Goal: Task Accomplishment & Management: Manage account settings

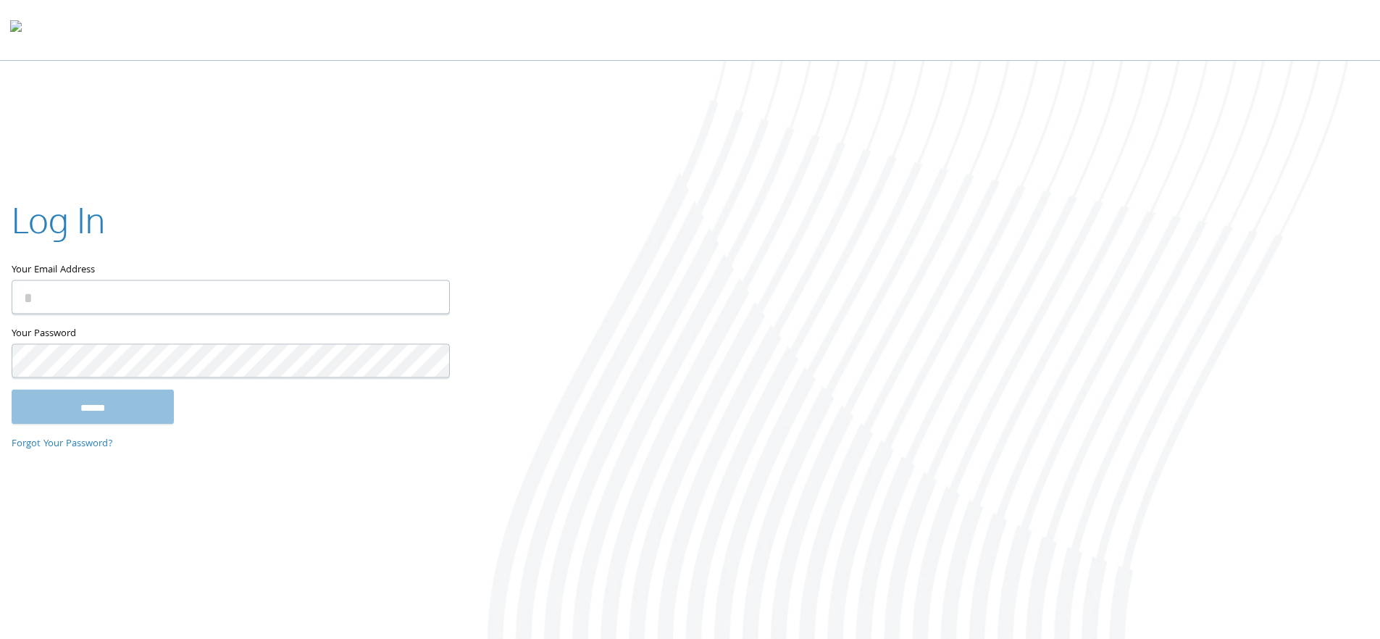
type input "**********"
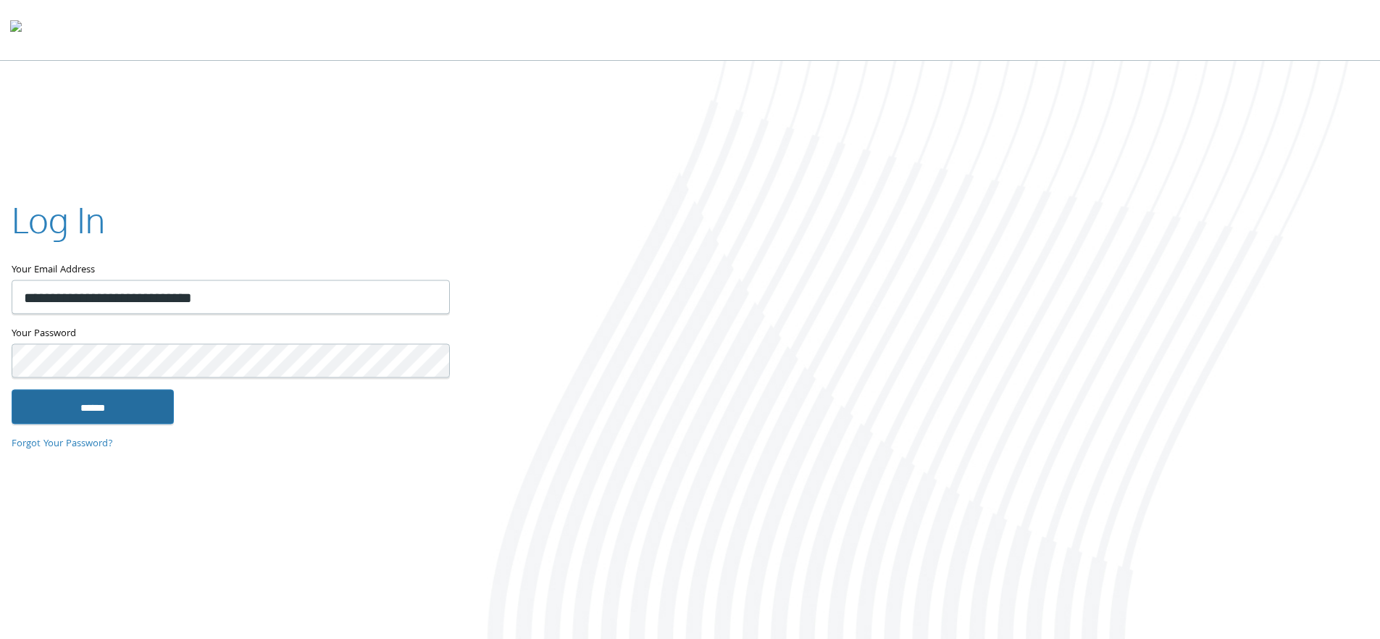
click at [138, 406] on input "******" at bounding box center [93, 407] width 162 height 35
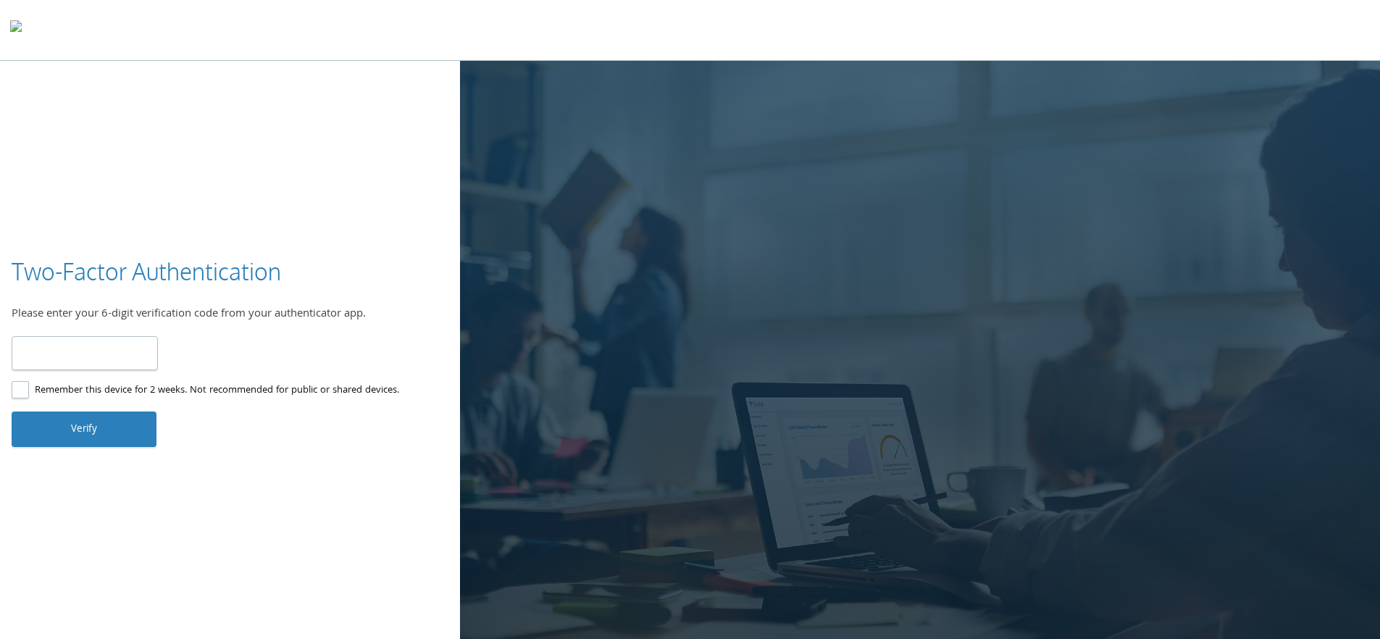
click at [119, 362] on input "number" at bounding box center [85, 353] width 146 height 34
type input "******"
